Goal: Information Seeking & Learning: Understand process/instructions

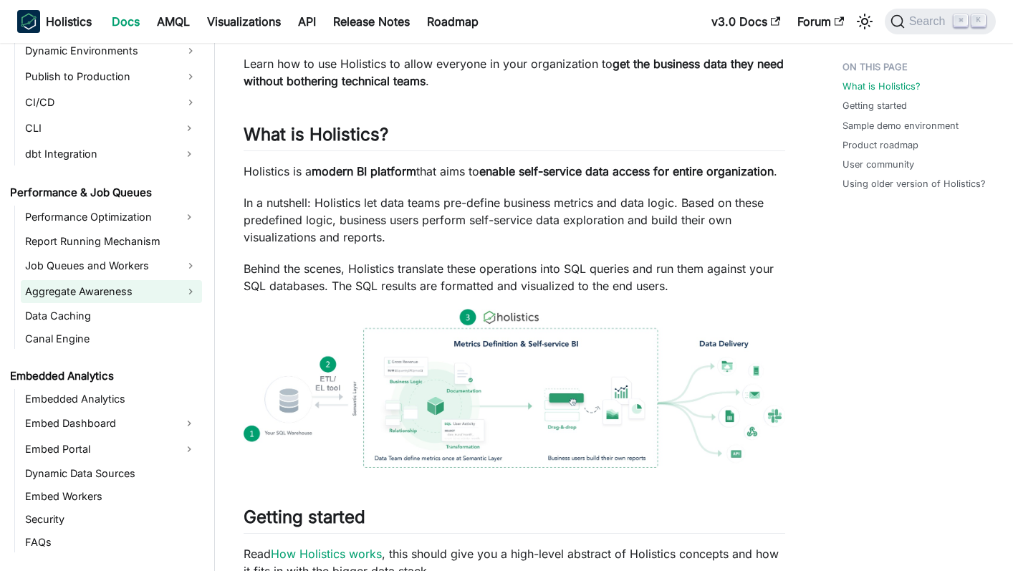
scroll to position [1199, 0]
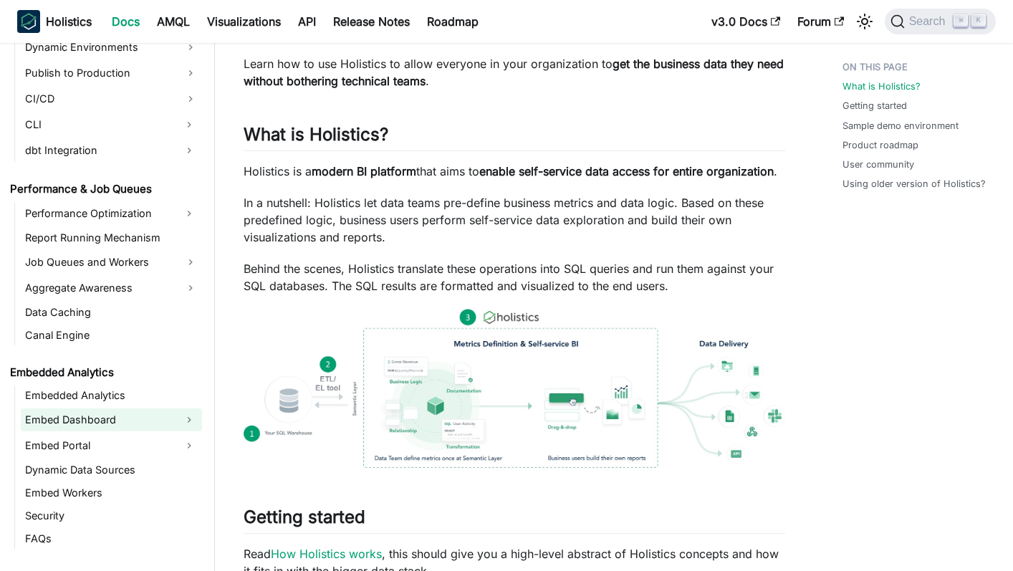
click at [105, 416] on link "Embed Dashboard" at bounding box center [98, 419] width 155 height 23
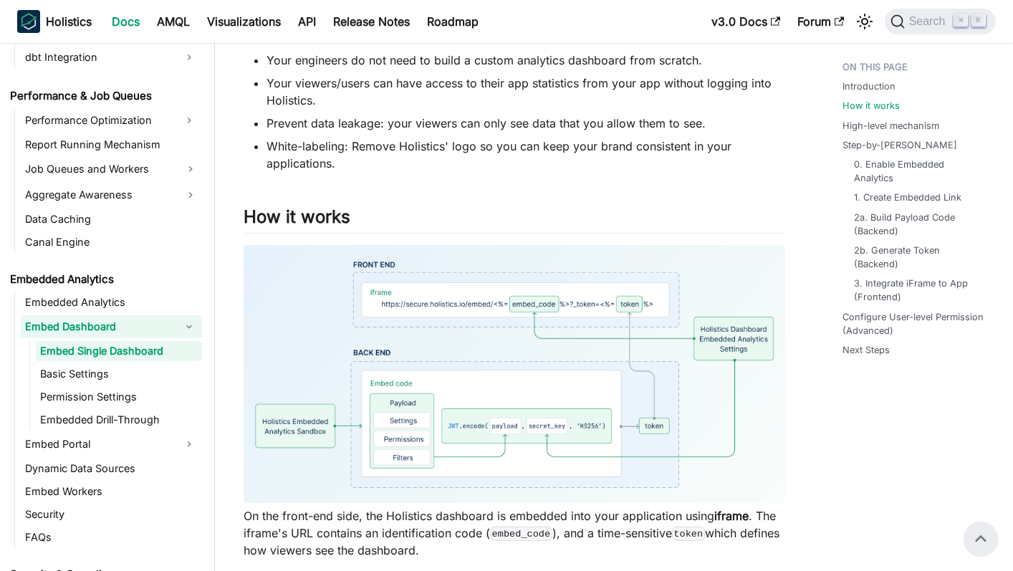
scroll to position [516, 0]
click at [101, 323] on link "Embed Dashboard" at bounding box center [98, 326] width 155 height 23
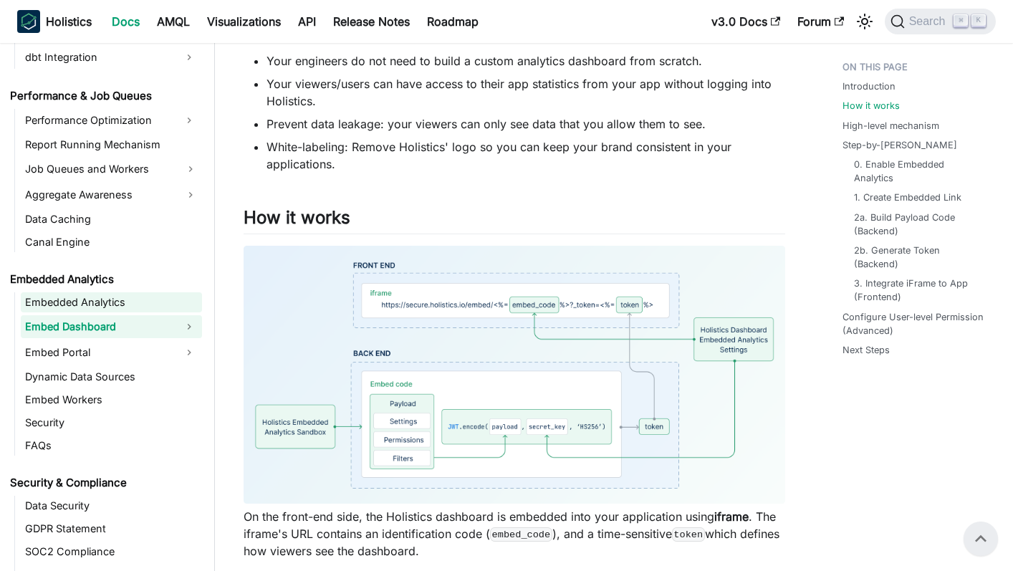
click at [97, 307] on link "Embedded Analytics" at bounding box center [111, 302] width 181 height 20
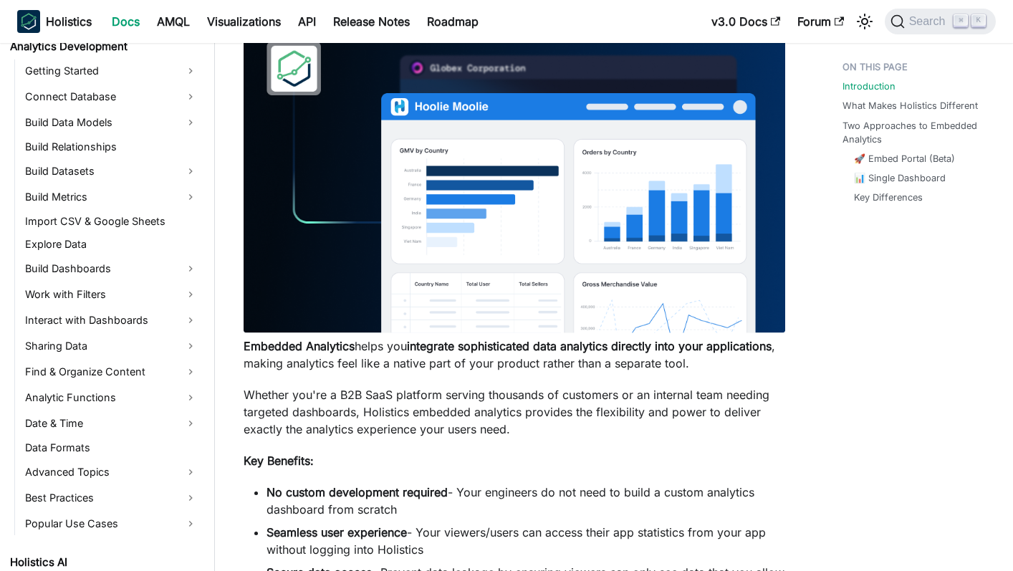
scroll to position [229, 0]
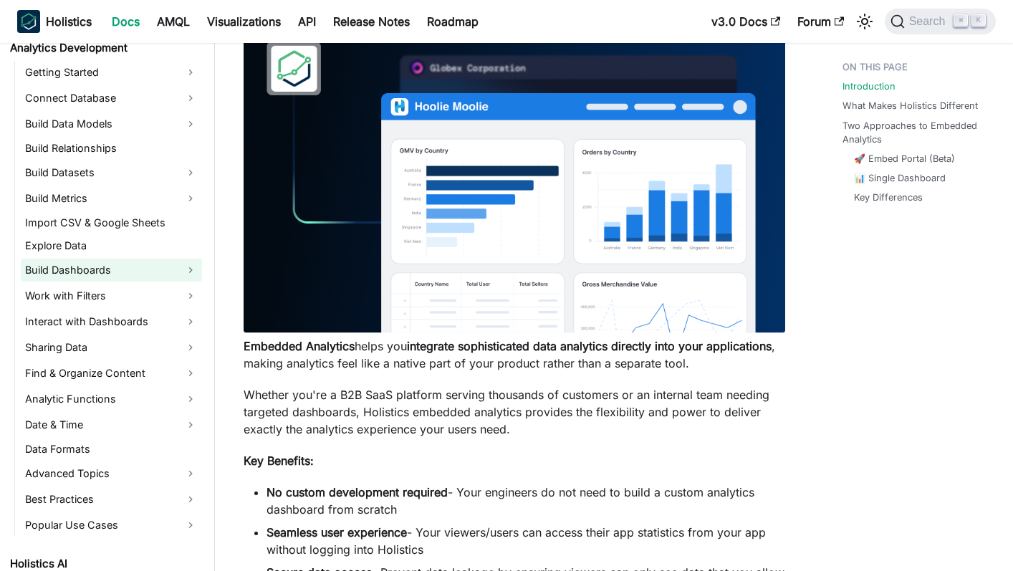
click at [80, 274] on link "Build Dashboards" at bounding box center [111, 270] width 181 height 23
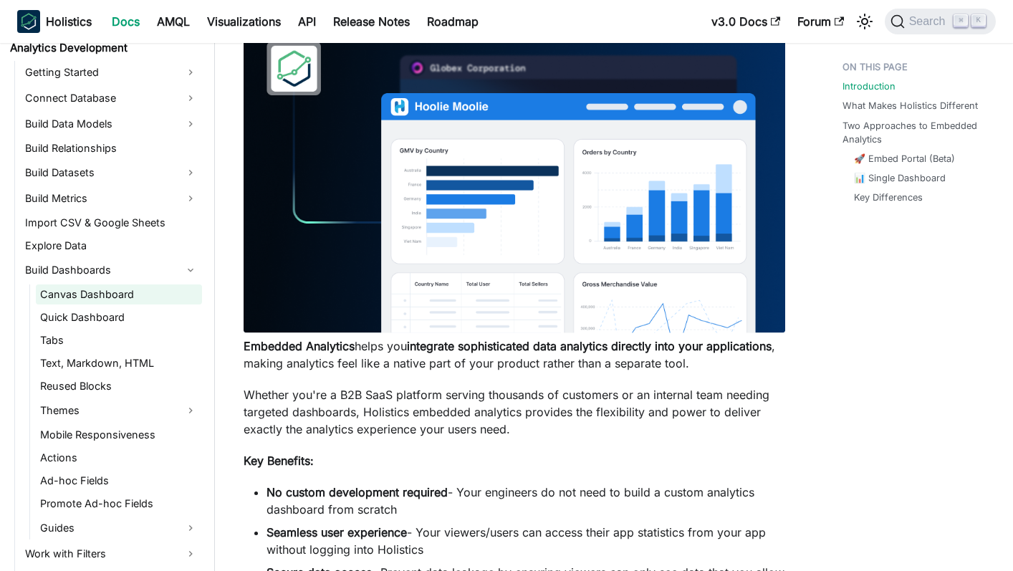
click at [97, 301] on link "Canvas Dashboard" at bounding box center [119, 294] width 166 height 20
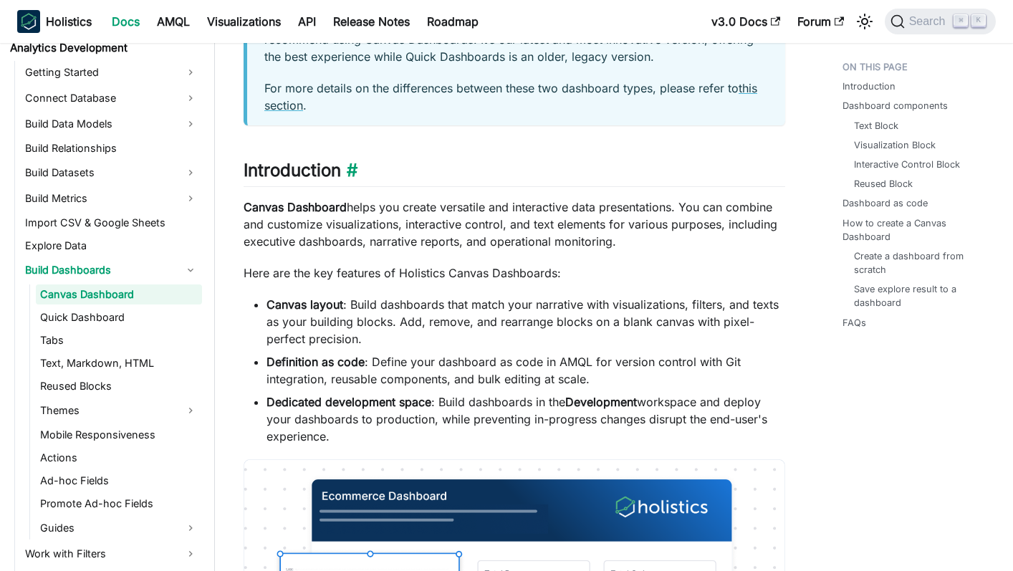
scroll to position [153, 0]
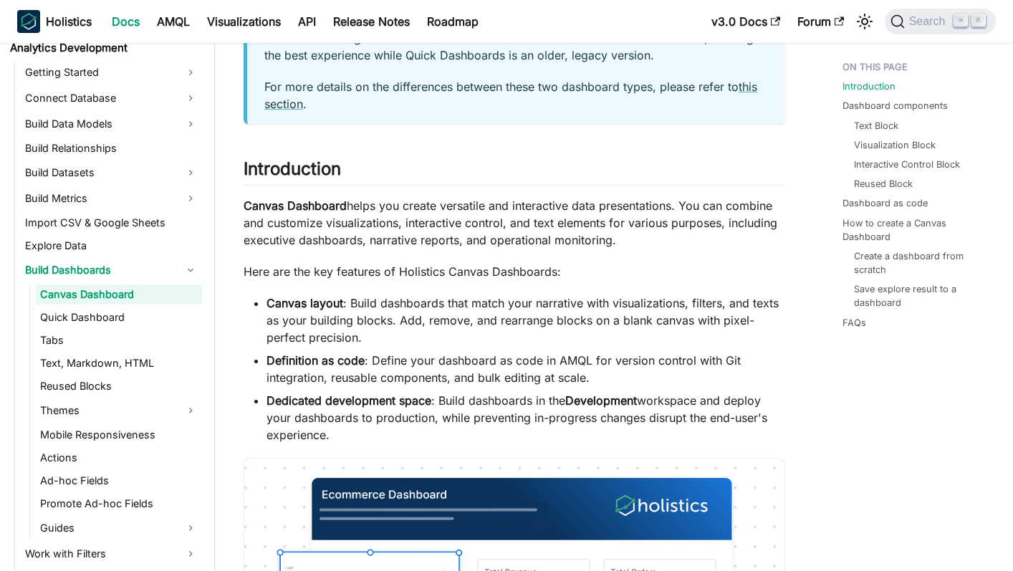
click at [313, 360] on strong "Definition as code" at bounding box center [315, 360] width 98 height 14
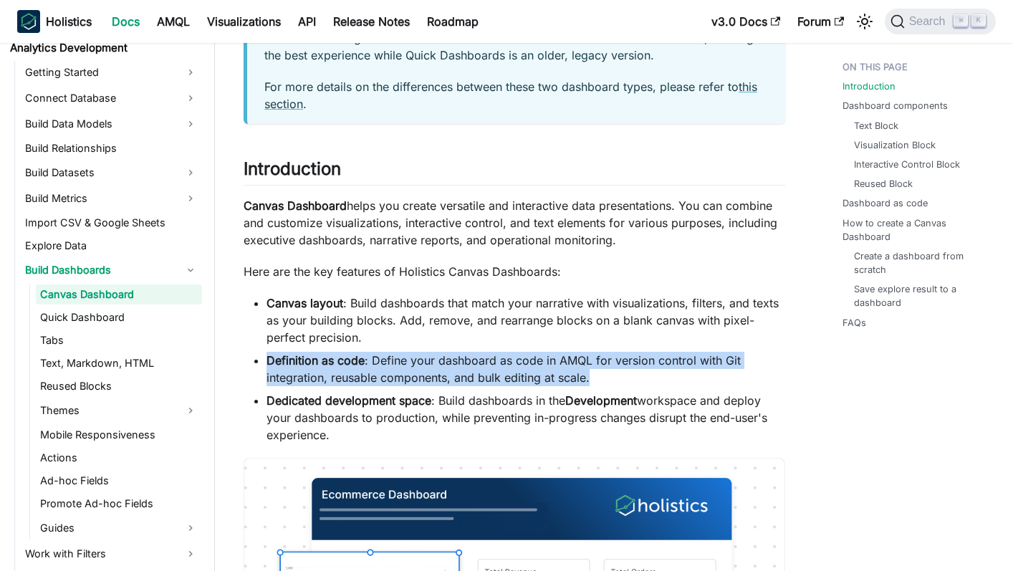
click at [313, 360] on strong "Definition as code" at bounding box center [315, 360] width 98 height 14
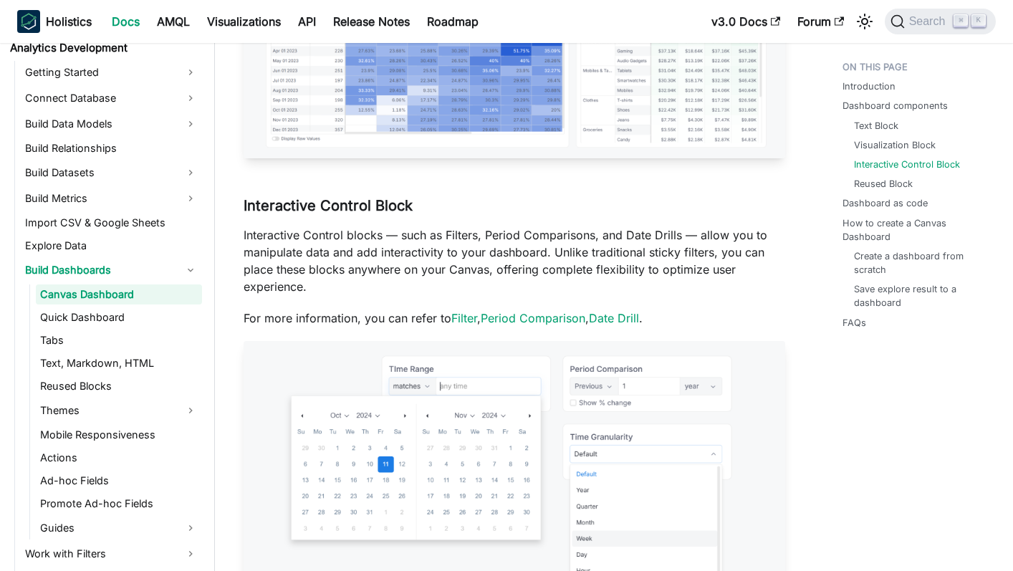
scroll to position [2271, 0]
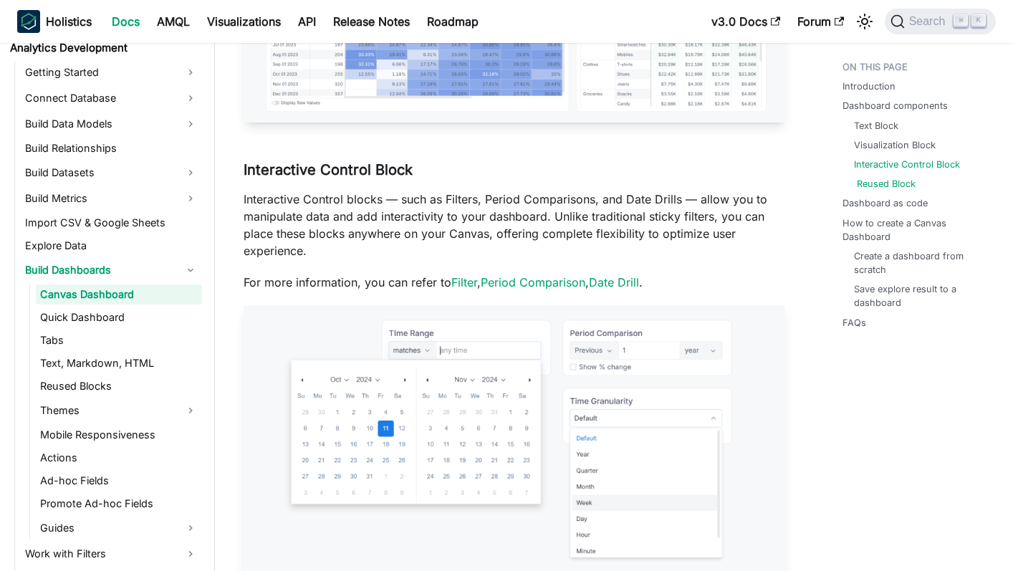
click at [867, 183] on link "Reused Block" at bounding box center [886, 184] width 59 height 14
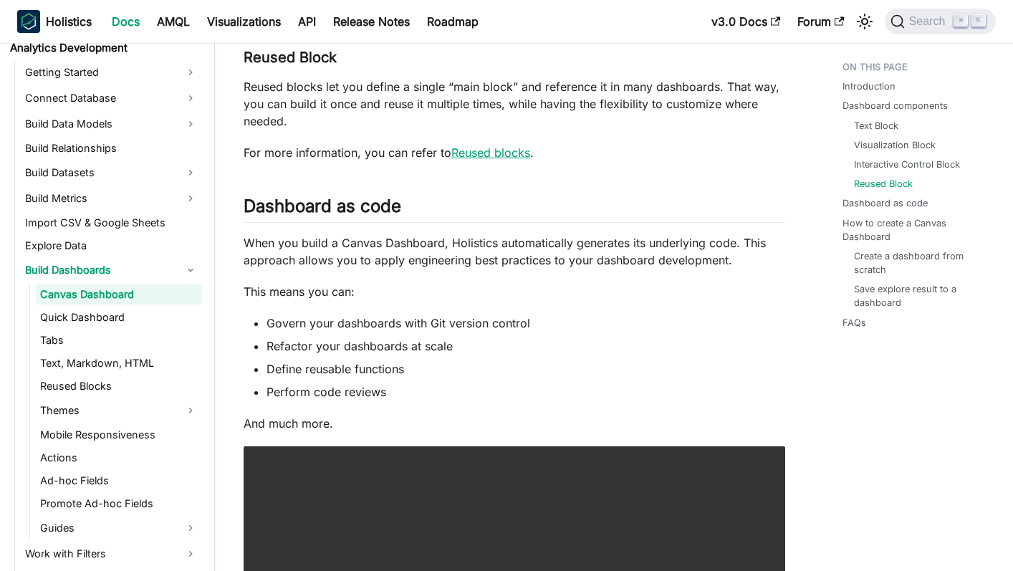
click at [499, 159] on link "Reused blocks" at bounding box center [490, 152] width 79 height 14
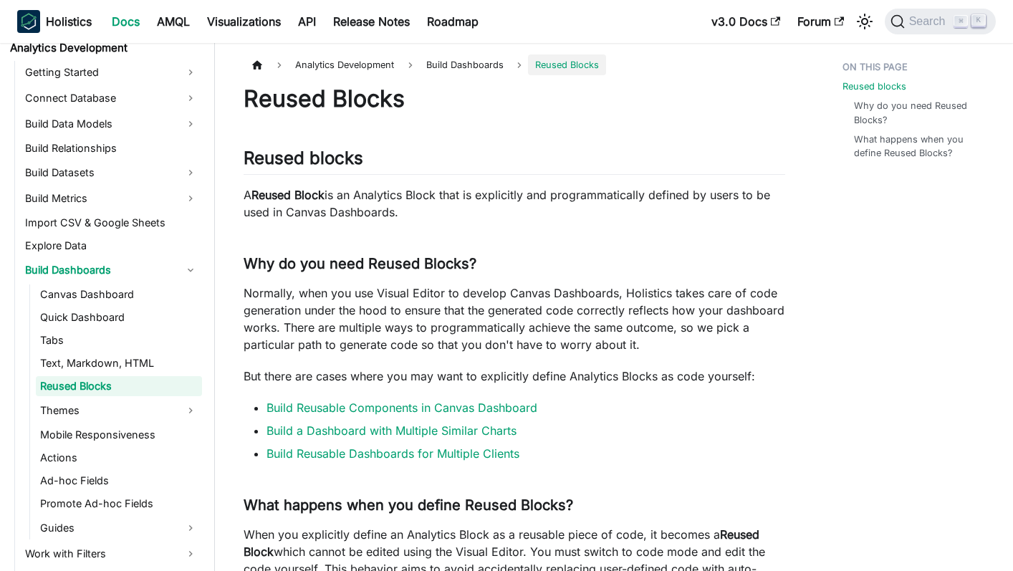
click at [495, 201] on p "A Reused Block is an Analytics Block that is explicitly and programmatically de…" at bounding box center [515, 203] width 542 height 34
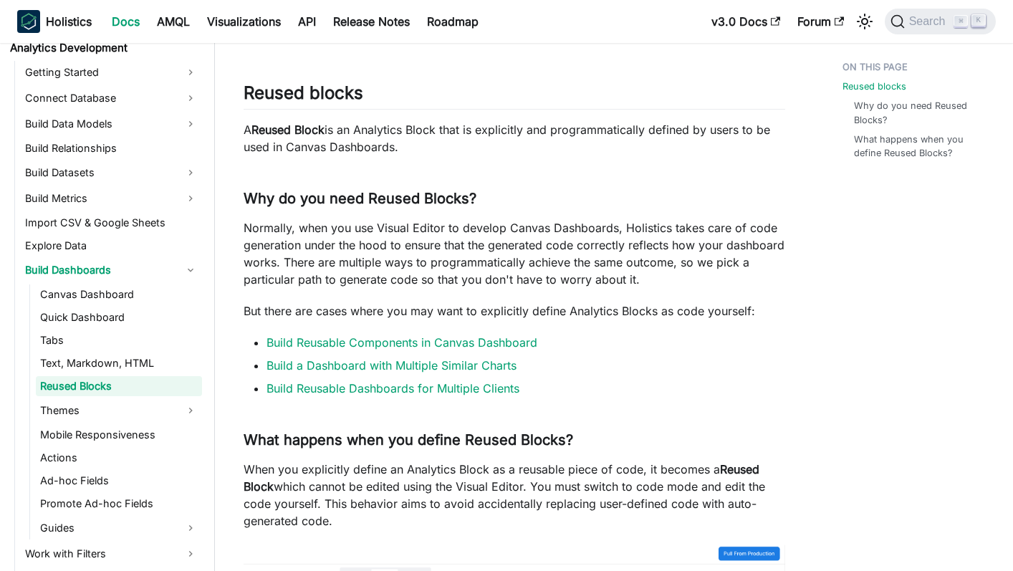
scroll to position [63, 0]
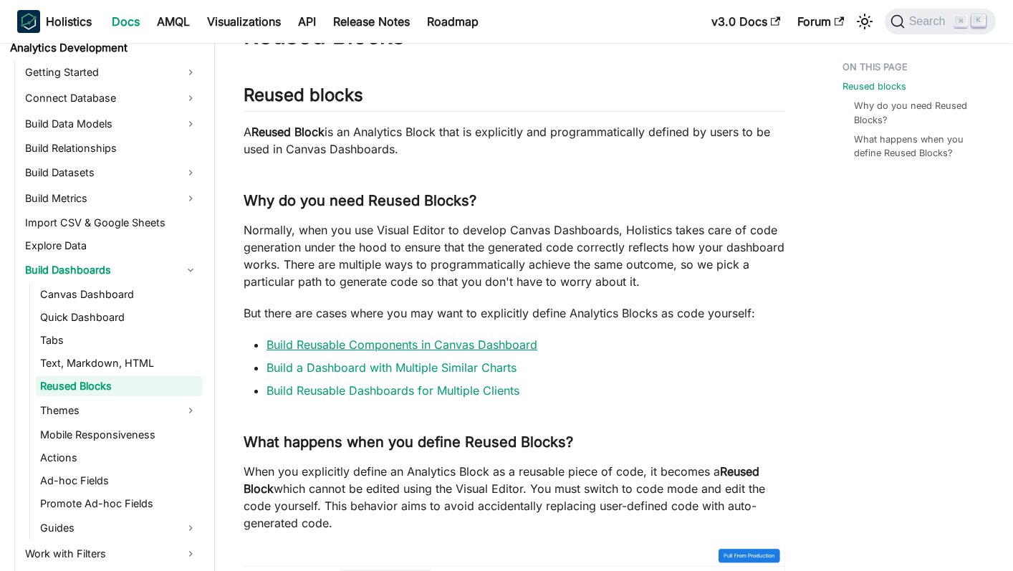
click at [502, 341] on link "Build Reusable Components in Canvas Dashboard" at bounding box center [401, 344] width 271 height 14
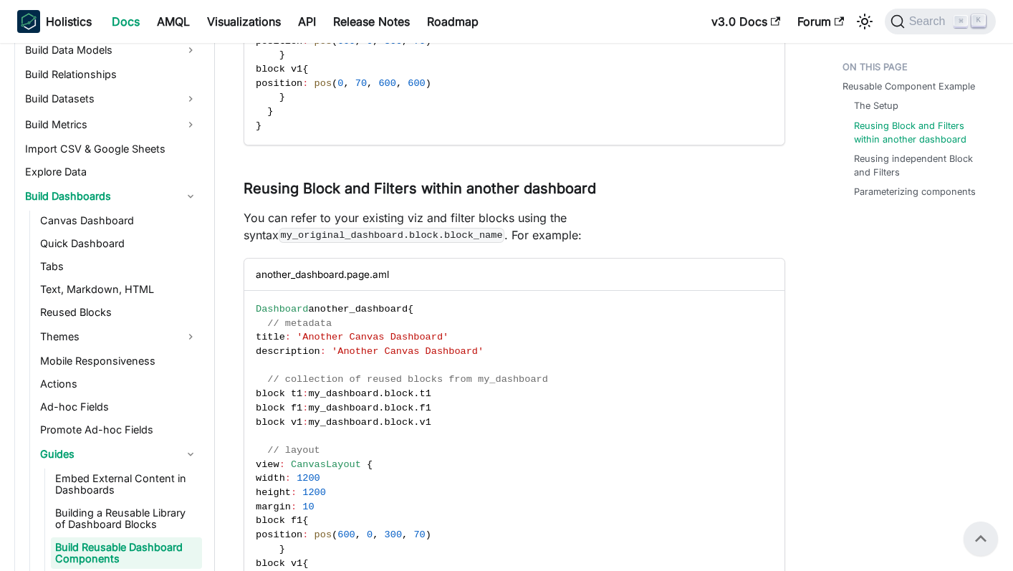
scroll to position [956, 0]
